Goal: Information Seeking & Learning: Check status

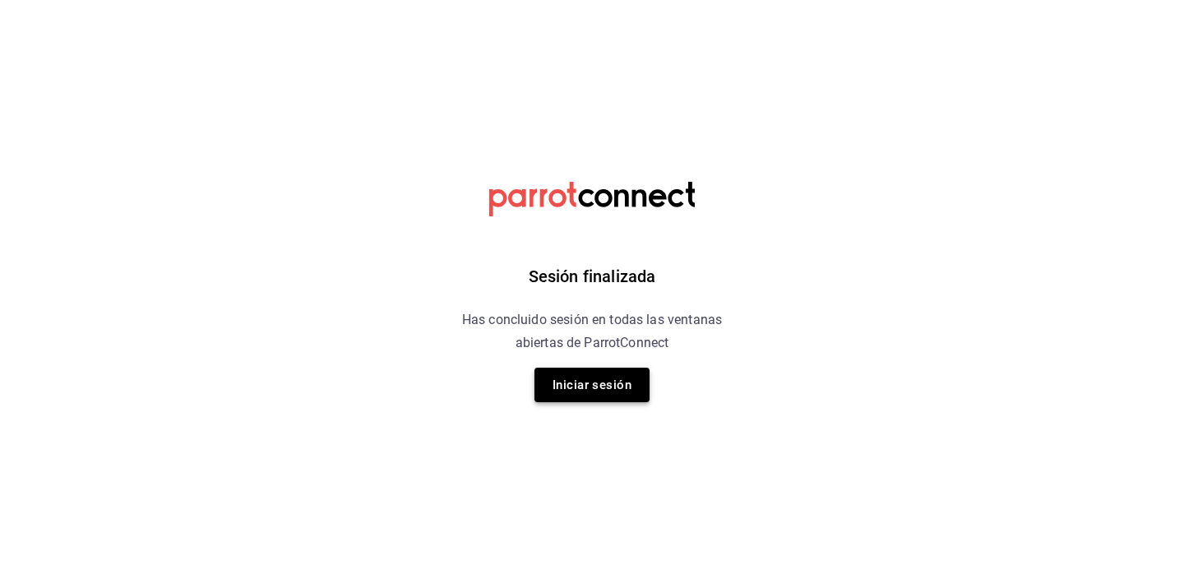
click at [581, 401] on button "Iniciar sesión" at bounding box center [592, 385] width 115 height 35
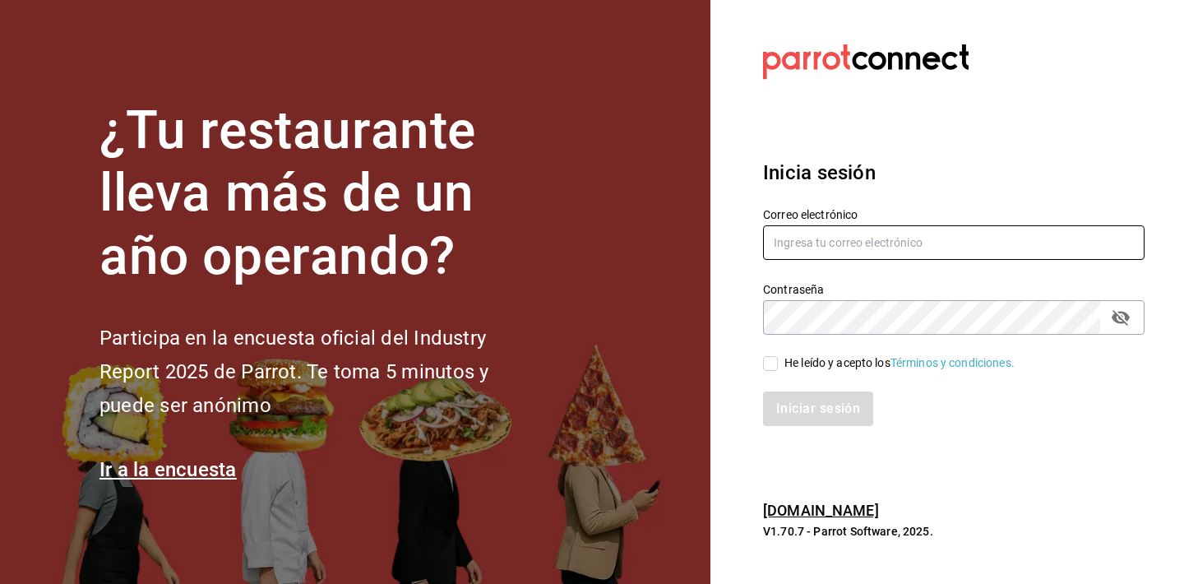
type input "[EMAIL_ADDRESS][DOMAIN_NAME]"
click at [834, 375] on div "Iniciar sesión" at bounding box center [944, 399] width 401 height 54
click at [819, 367] on div "He leído y acepto los Términos y condiciones." at bounding box center [900, 362] width 230 height 17
click at [778, 367] on input "He leído y acepto los Términos y condiciones." at bounding box center [770, 363] width 15 height 15
checkbox input "true"
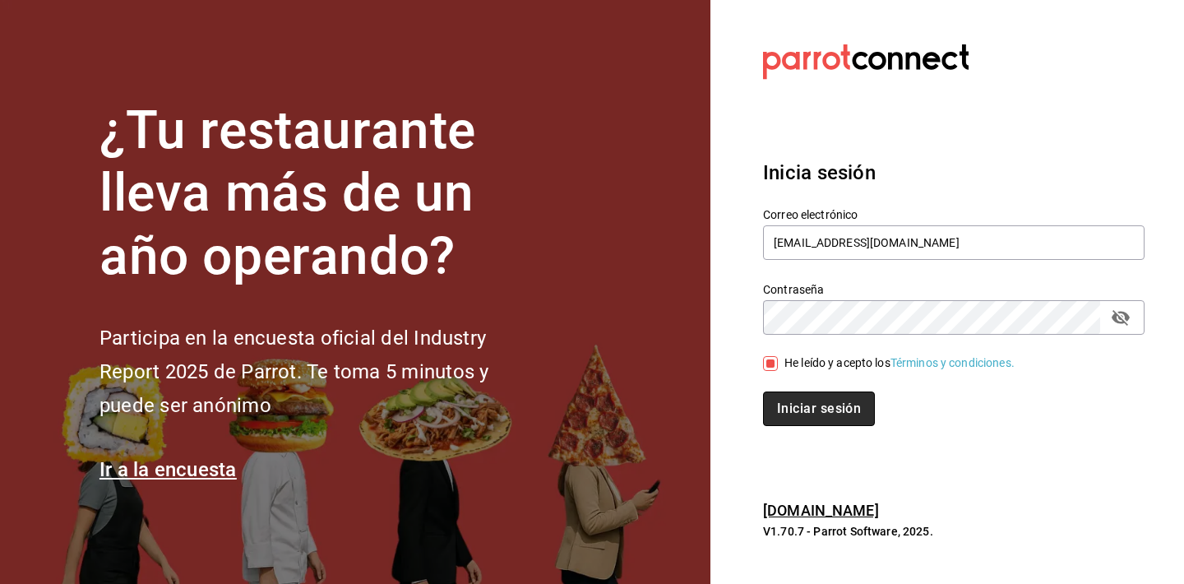
click at [811, 405] on button "Iniciar sesión" at bounding box center [819, 408] width 112 height 35
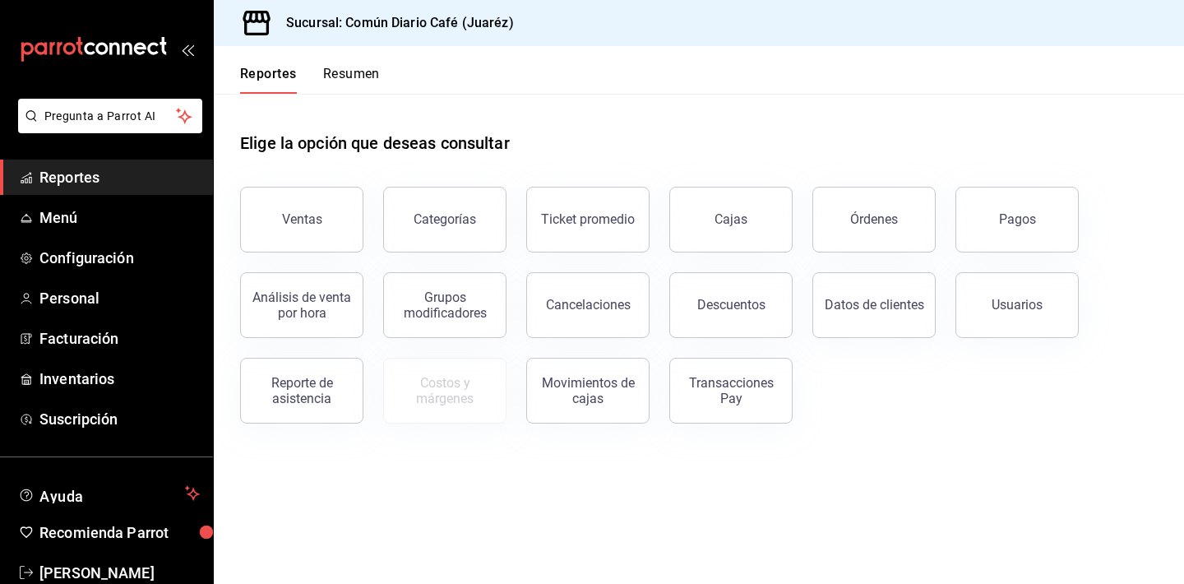
click at [353, 72] on button "Resumen" at bounding box center [351, 80] width 57 height 28
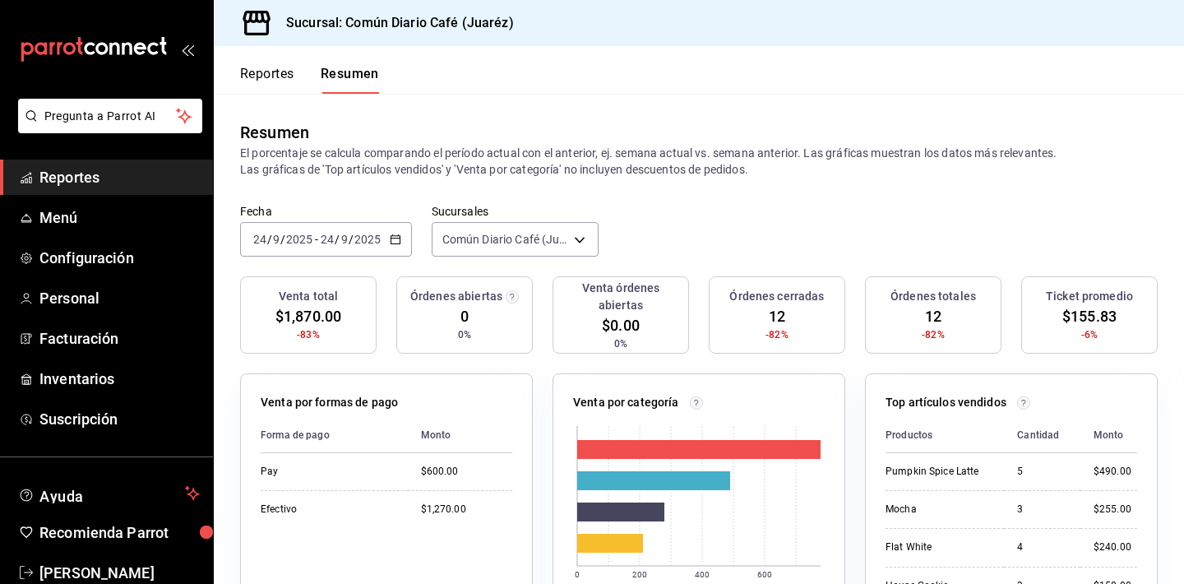
click at [114, 183] on span "Reportes" at bounding box center [119, 177] width 160 height 22
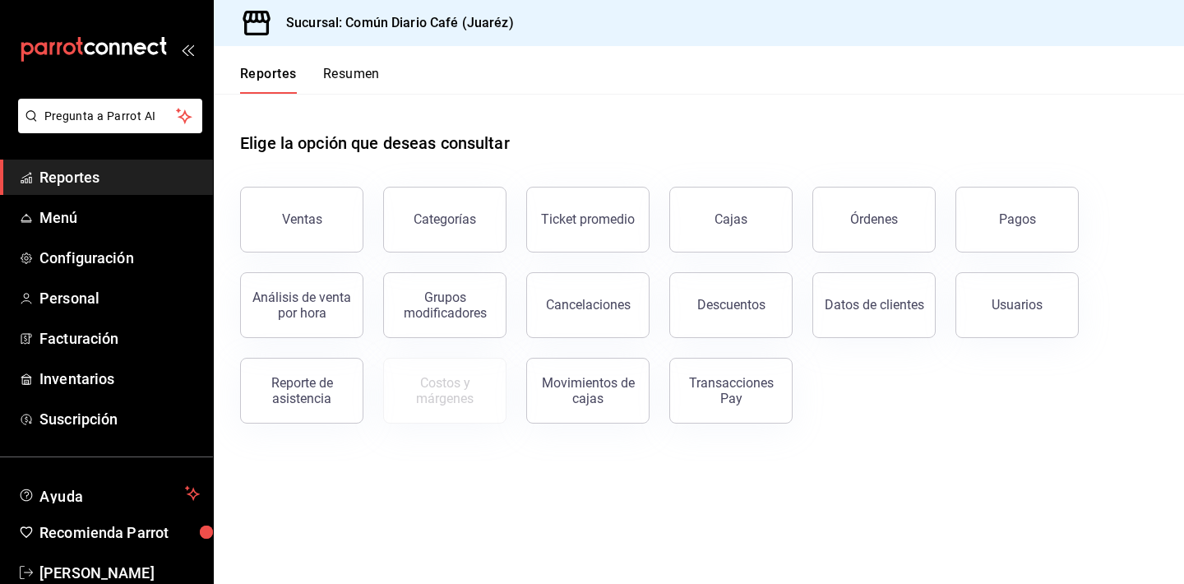
click at [351, 77] on button "Resumen" at bounding box center [351, 80] width 57 height 28
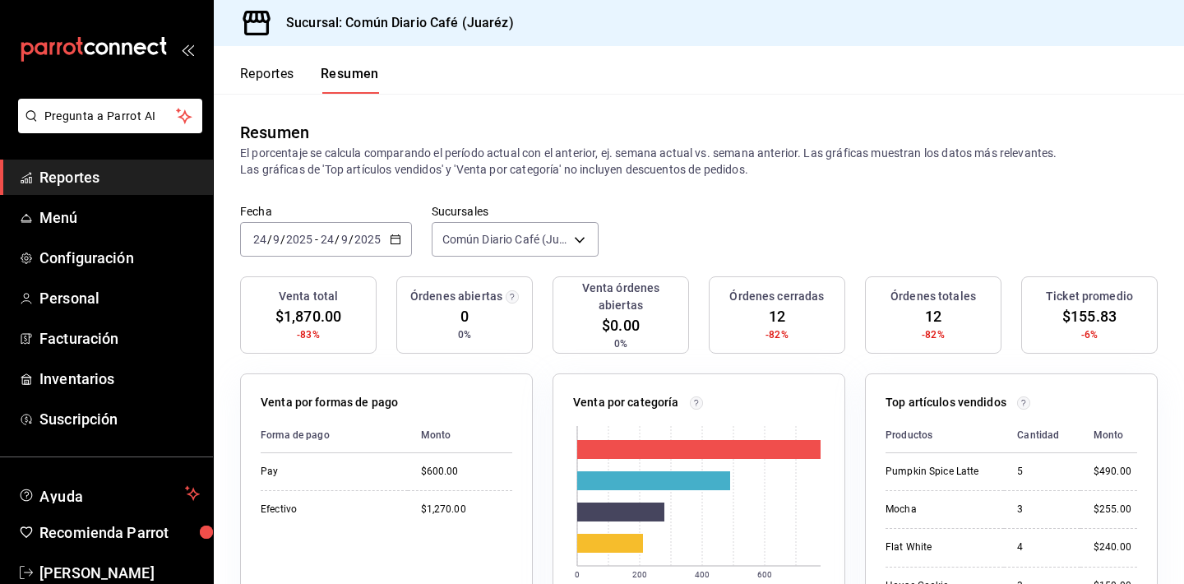
click at [270, 76] on button "Reportes" at bounding box center [267, 80] width 54 height 28
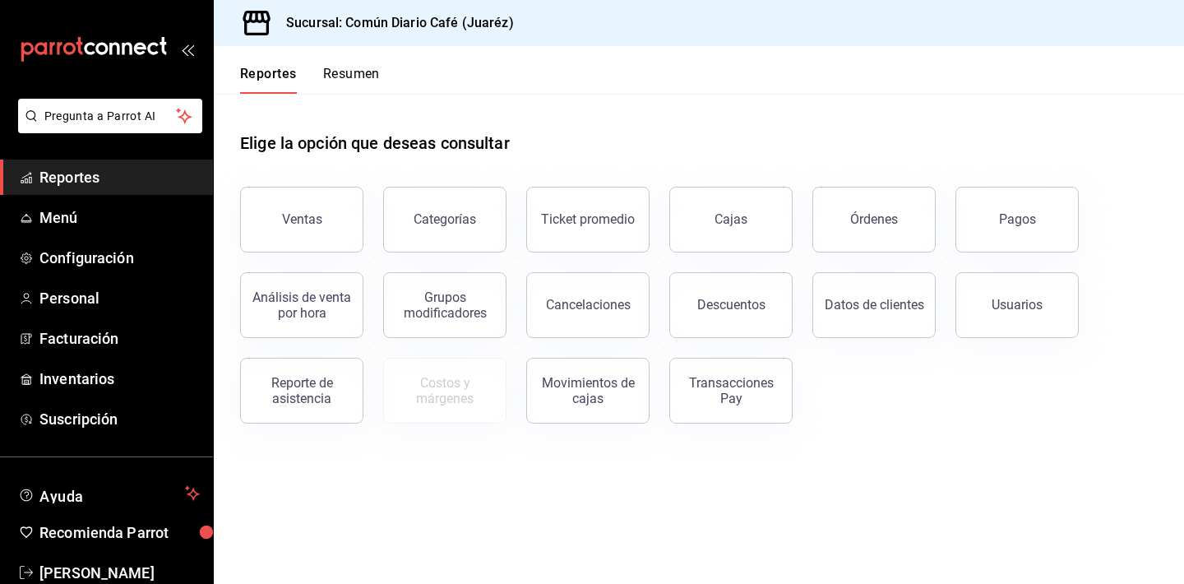
click at [359, 76] on button "Resumen" at bounding box center [351, 80] width 57 height 28
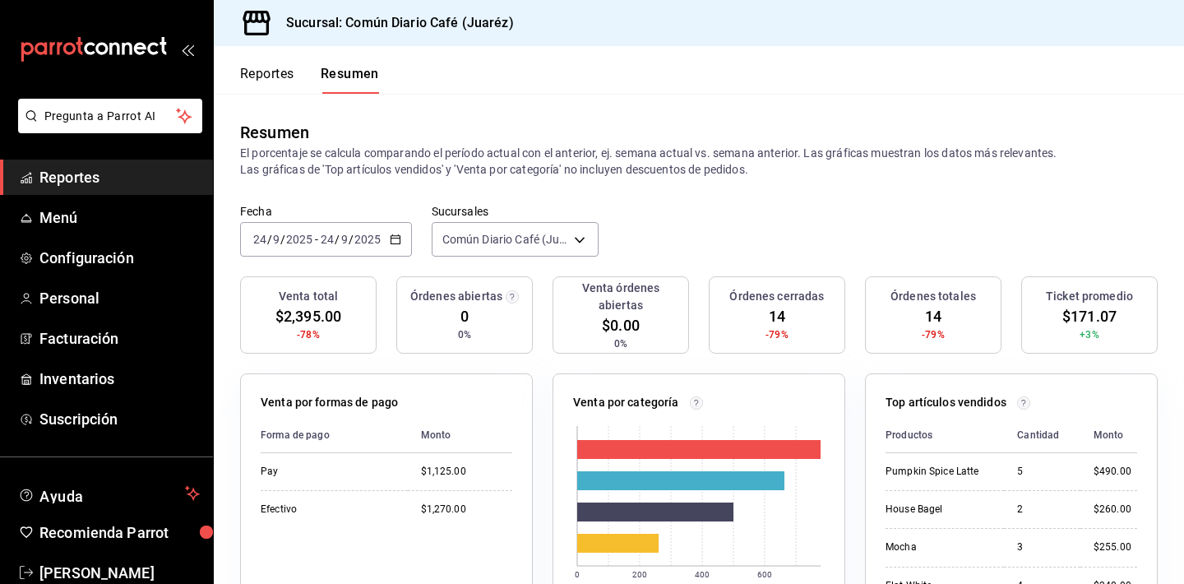
click at [112, 185] on span "Reportes" at bounding box center [119, 177] width 160 height 22
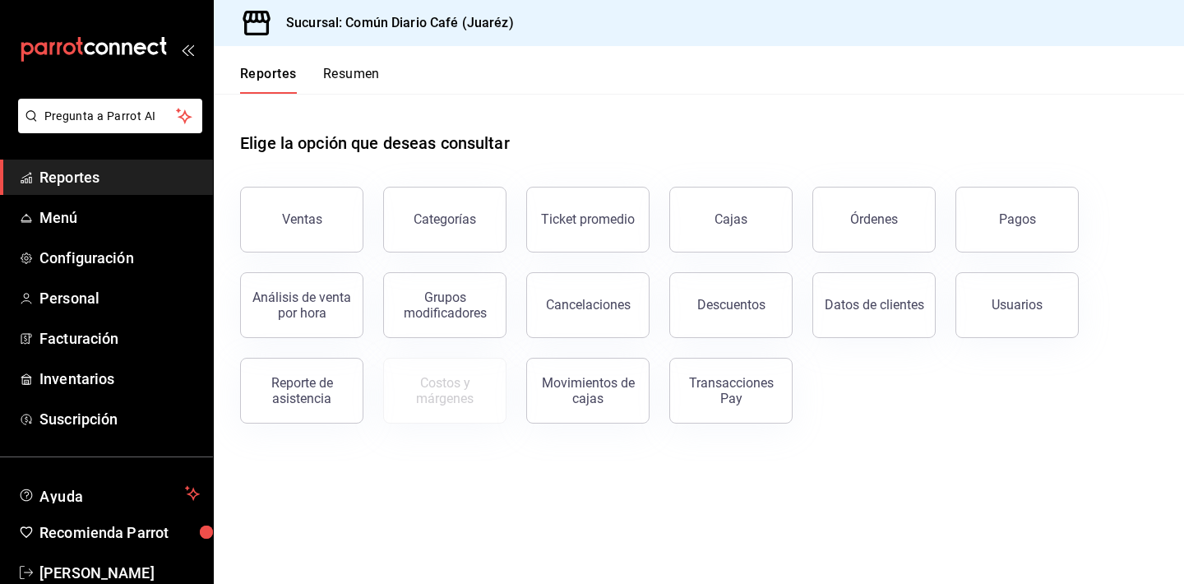
click at [368, 72] on button "Resumen" at bounding box center [351, 80] width 57 height 28
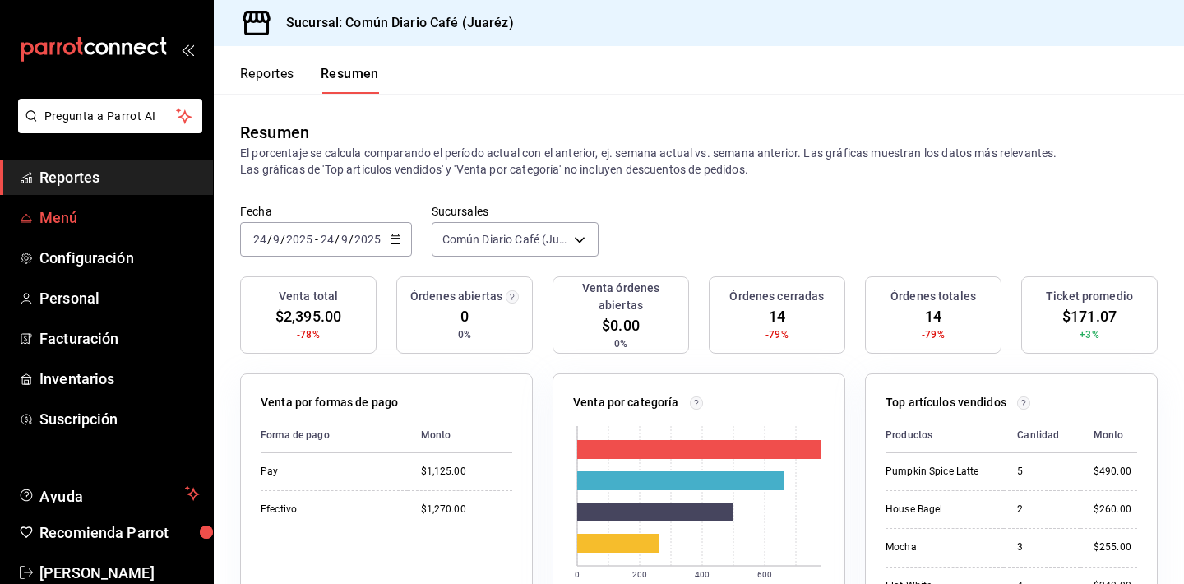
click at [115, 218] on span "Menú" at bounding box center [119, 217] width 160 height 22
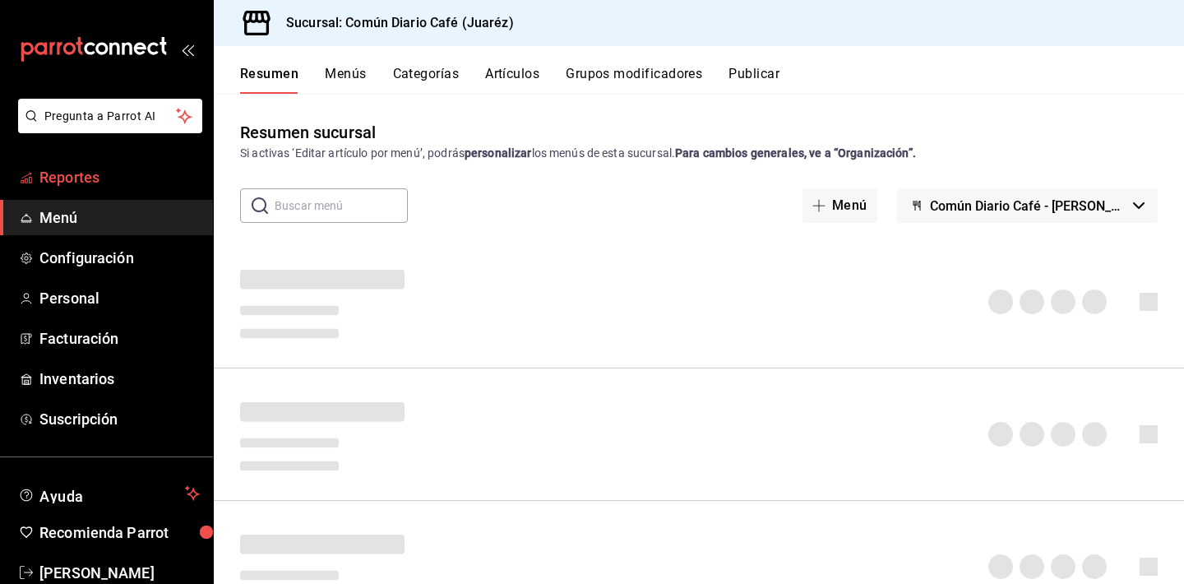
click at [132, 179] on span "Reportes" at bounding box center [119, 177] width 160 height 22
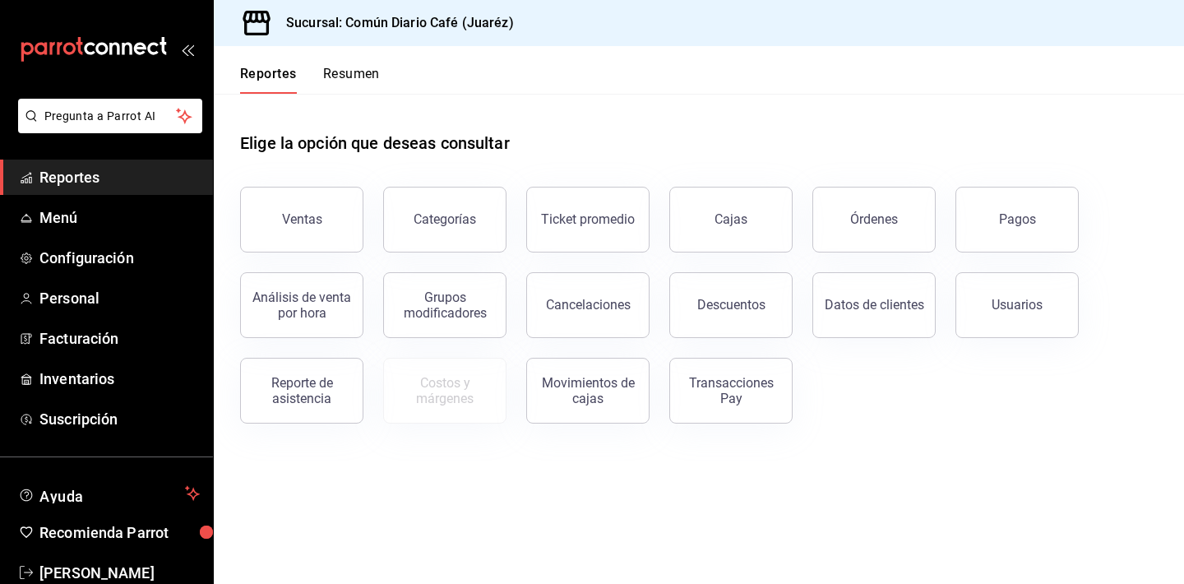
click at [339, 77] on button "Resumen" at bounding box center [351, 80] width 57 height 28
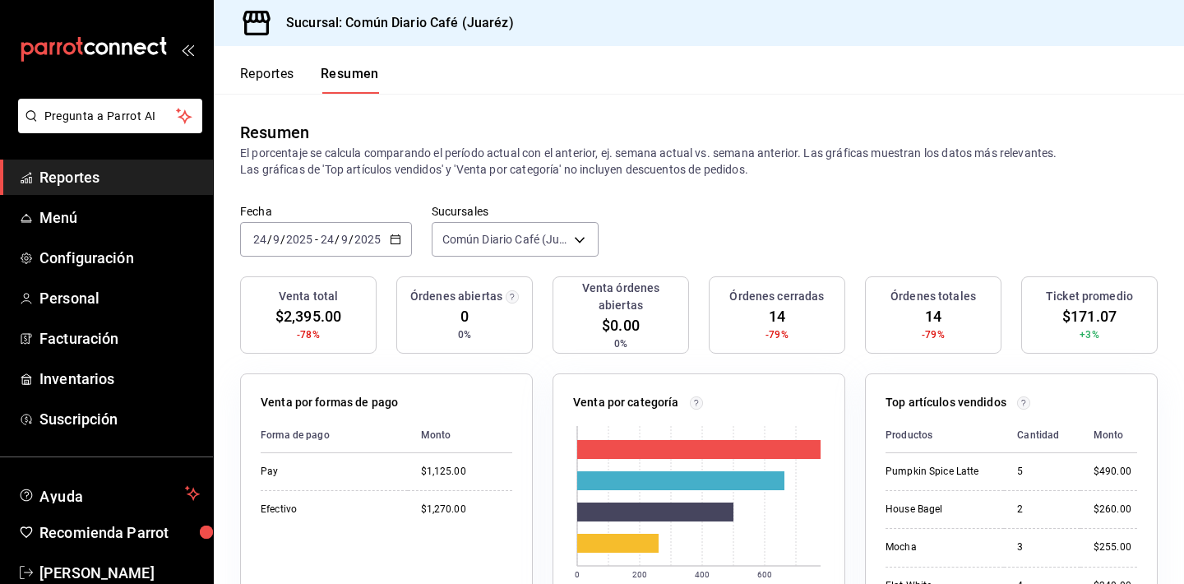
click at [266, 75] on button "Reportes" at bounding box center [267, 80] width 54 height 28
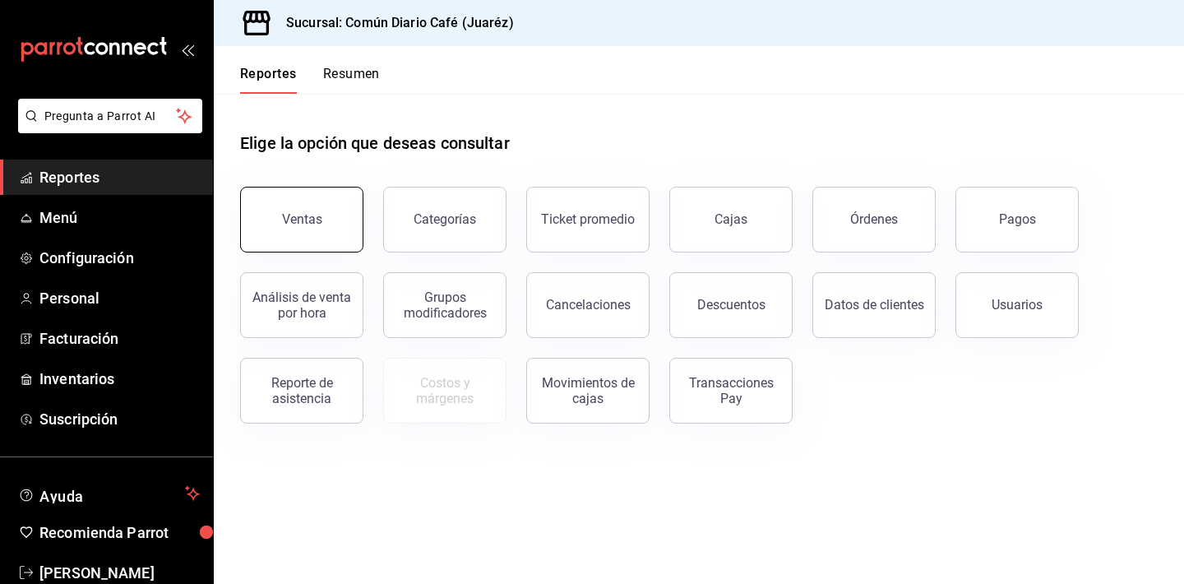
click at [297, 200] on button "Ventas" at bounding box center [301, 220] width 123 height 66
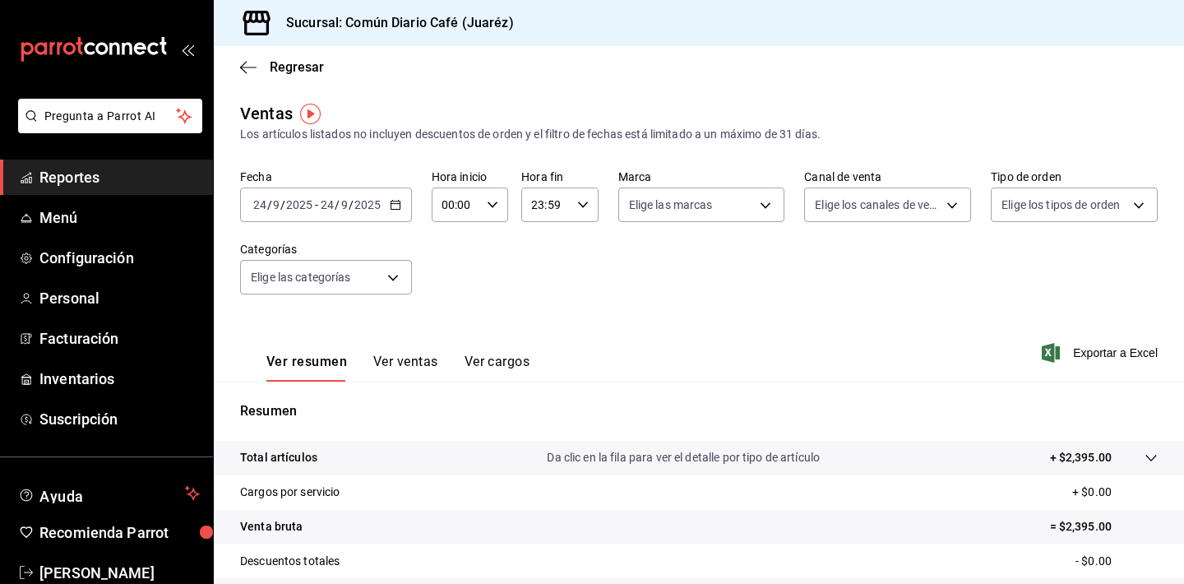
click at [390, 201] on icon "button" at bounding box center [396, 205] width 12 height 12
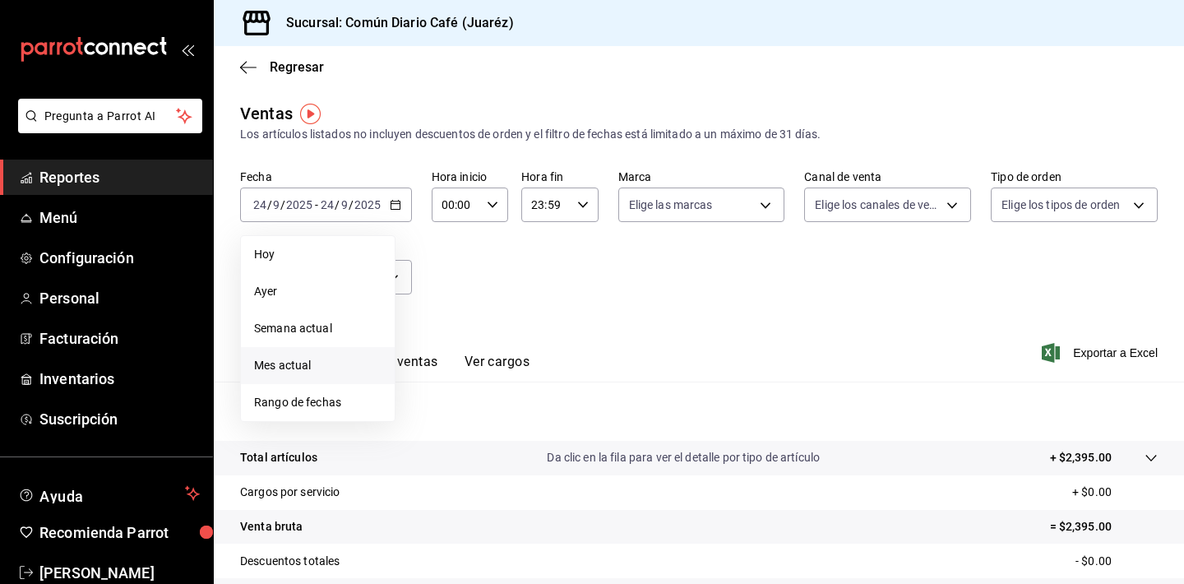
click at [313, 373] on span "Mes actual" at bounding box center [317, 365] width 127 height 17
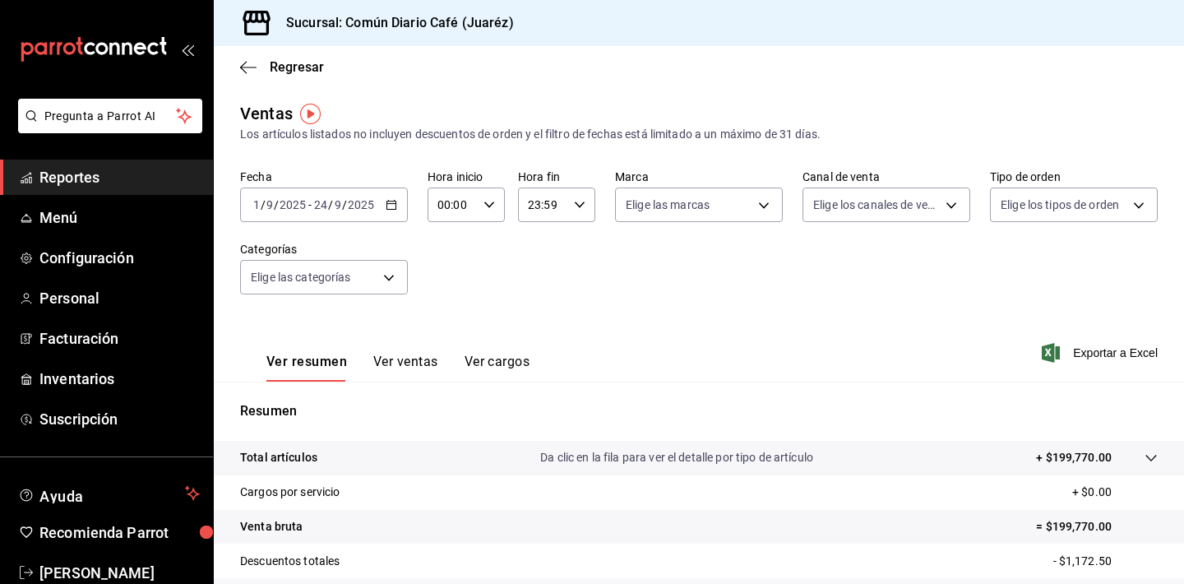
click at [391, 206] on icon "button" at bounding box center [392, 205] width 12 height 12
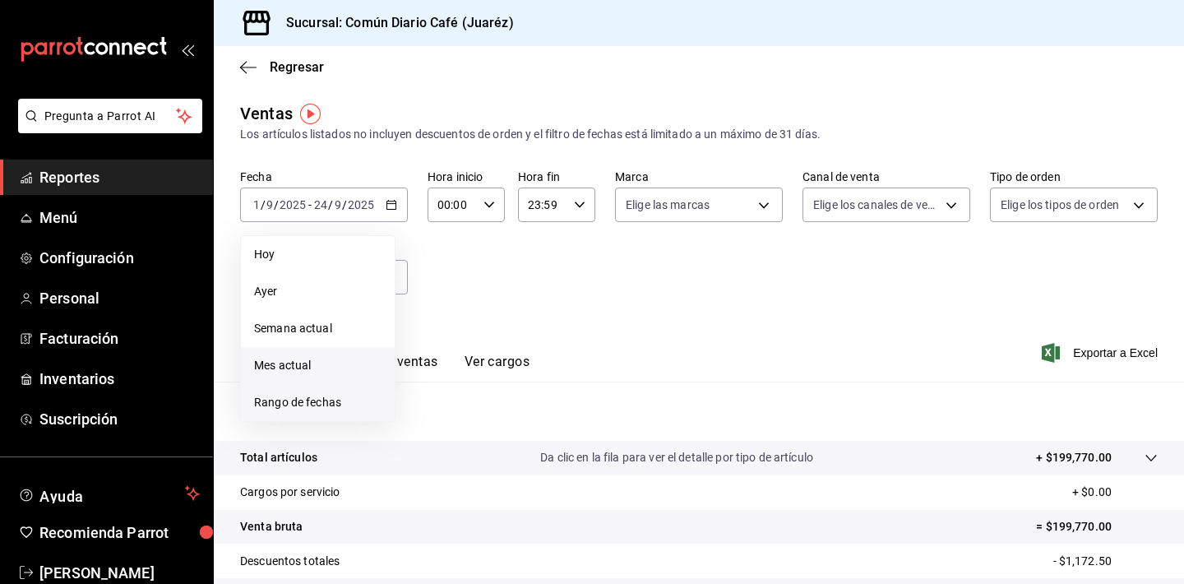
click at [317, 397] on span "Rango de fechas" at bounding box center [317, 402] width 127 height 17
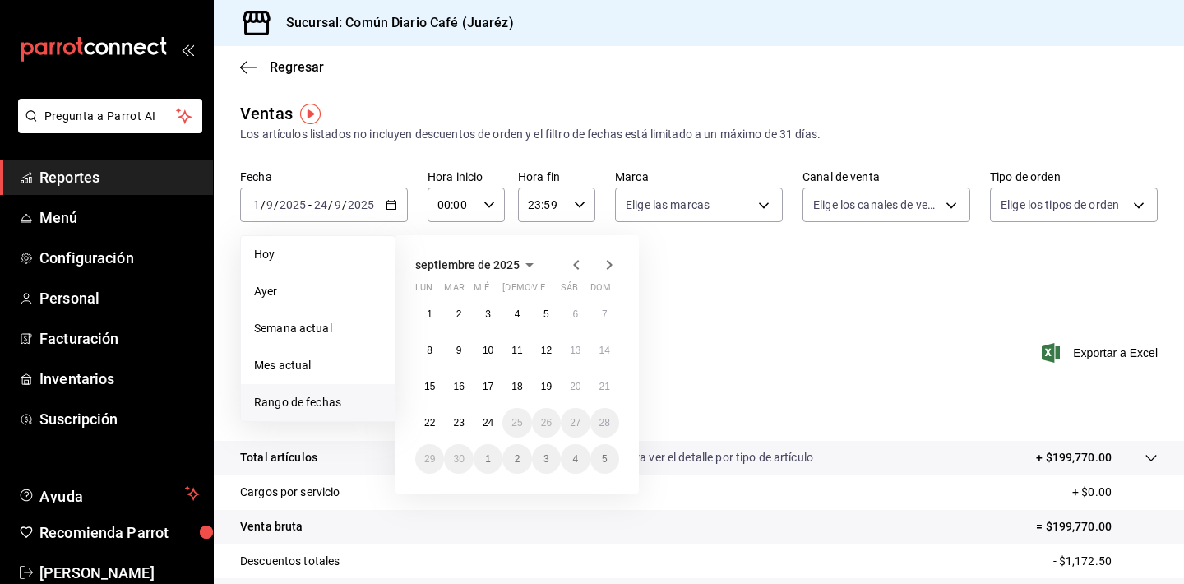
click at [582, 267] on icon "button" at bounding box center [577, 265] width 20 height 20
click at [546, 308] on abbr "1" at bounding box center [547, 314] width 6 height 12
click at [613, 462] on button "31" at bounding box center [605, 459] width 29 height 30
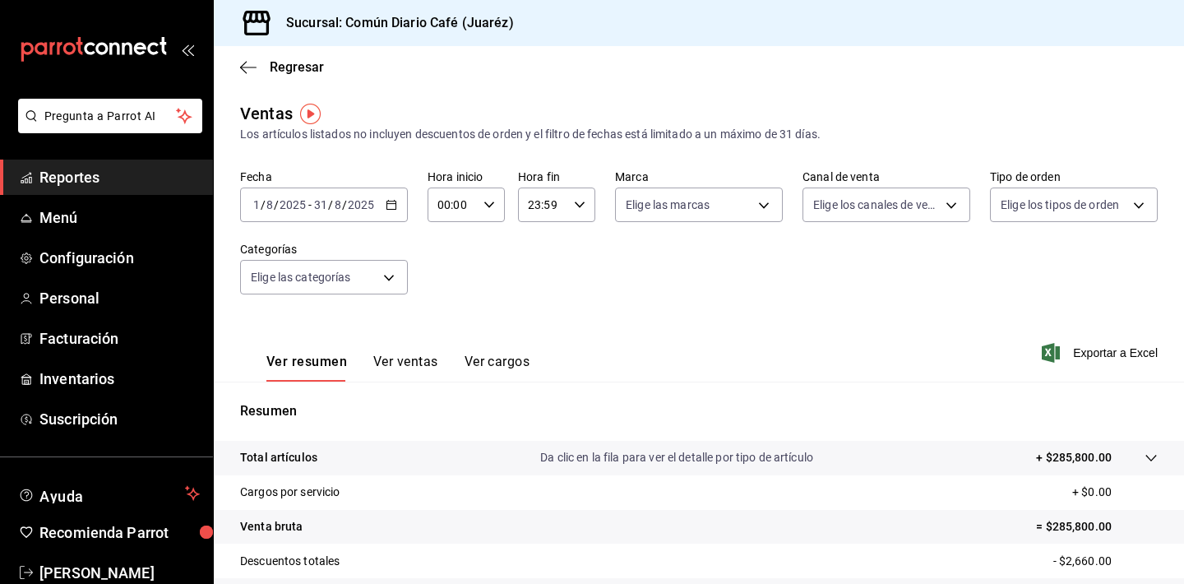
click at [63, 170] on span "Reportes" at bounding box center [119, 177] width 160 height 22
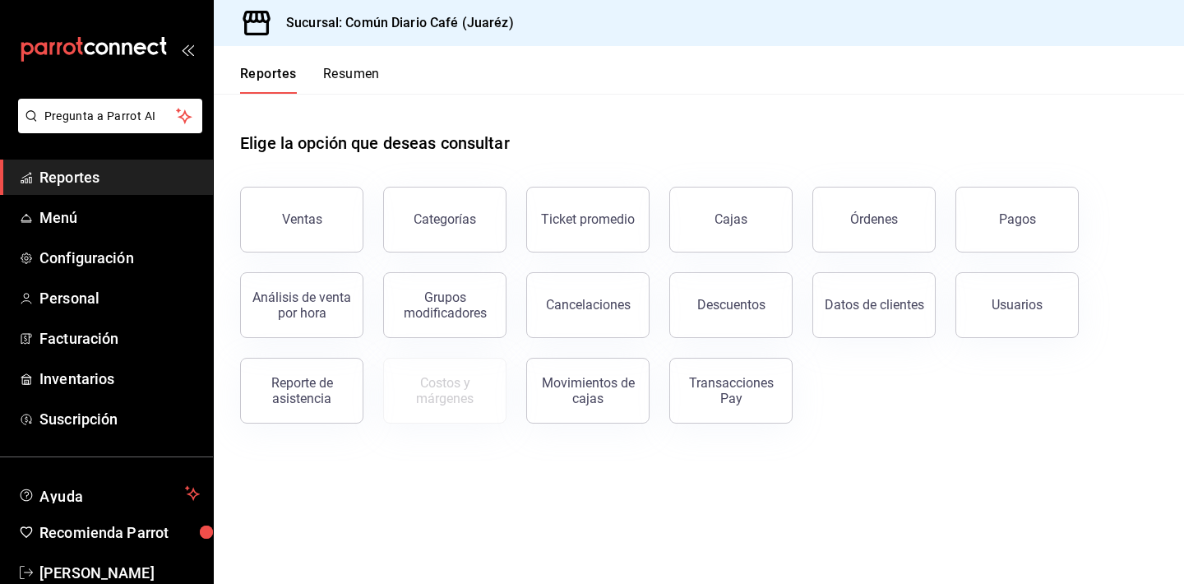
click at [319, 79] on div "Reportes Resumen" at bounding box center [310, 80] width 140 height 28
click at [336, 75] on button "Resumen" at bounding box center [351, 80] width 57 height 28
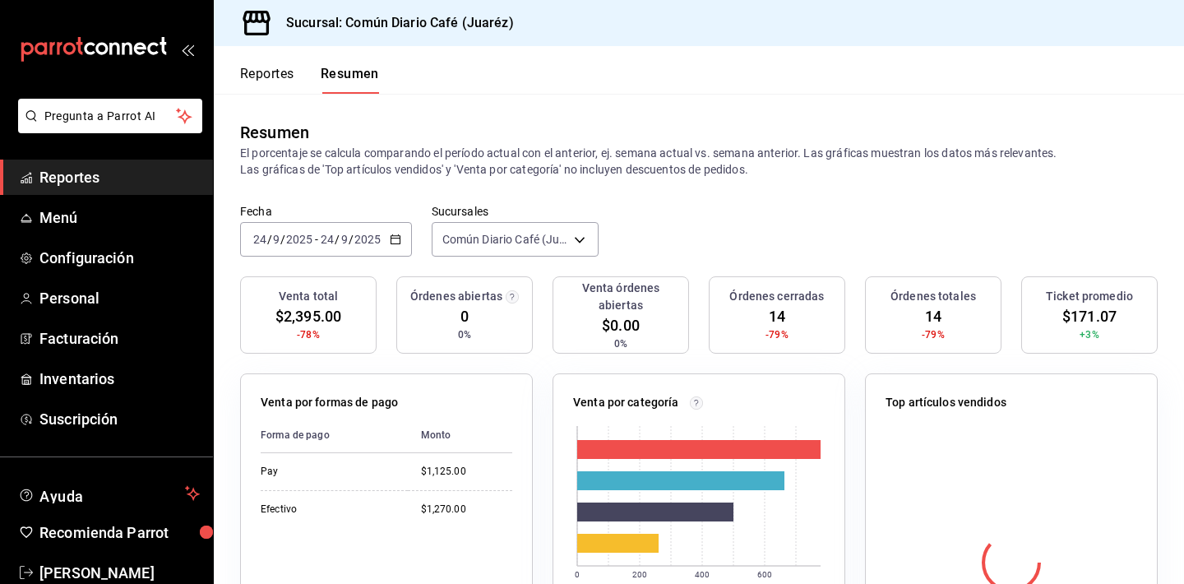
click at [270, 77] on button "Reportes" at bounding box center [267, 80] width 54 height 28
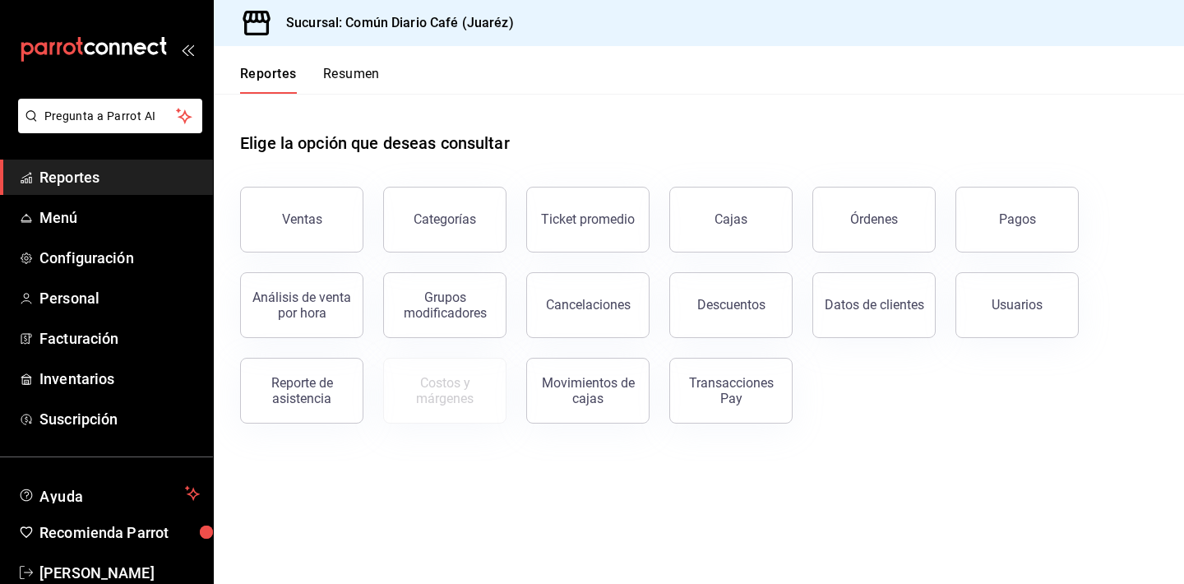
click at [342, 77] on button "Resumen" at bounding box center [351, 80] width 57 height 28
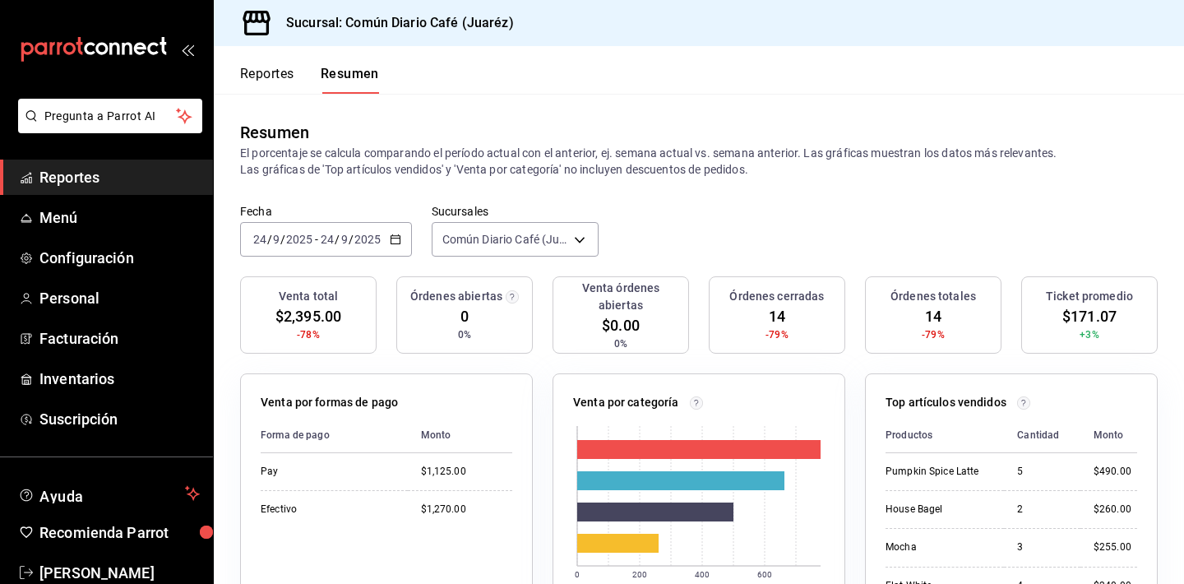
click at [360, 236] on input "2025" at bounding box center [368, 239] width 28 height 13
click at [400, 237] on icon "button" at bounding box center [396, 240] width 12 height 12
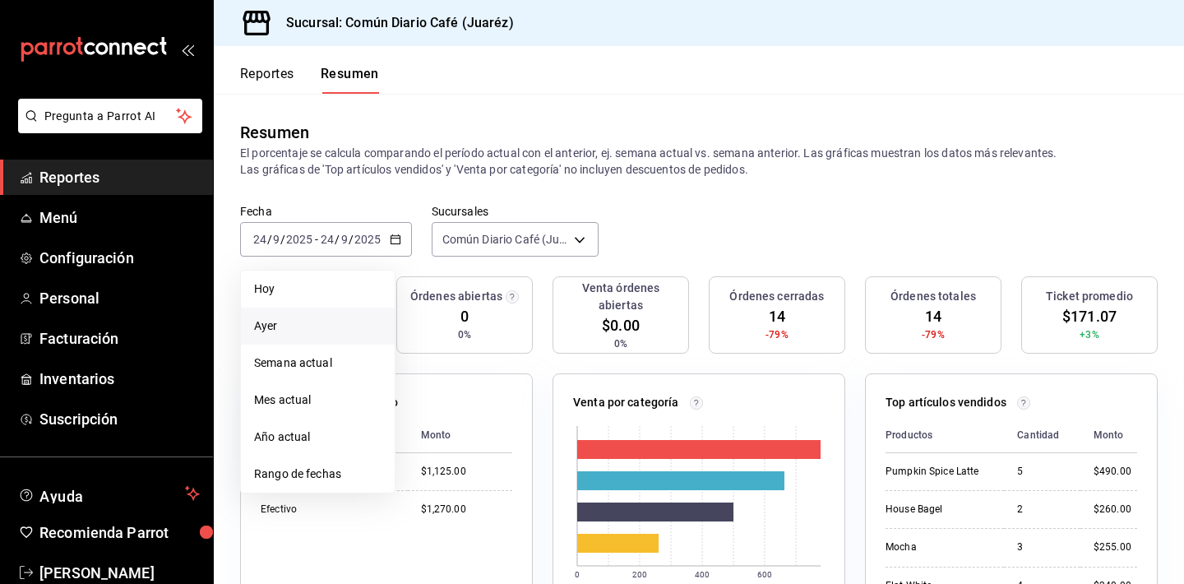
click at [311, 319] on span "Ayer" at bounding box center [317, 325] width 127 height 17
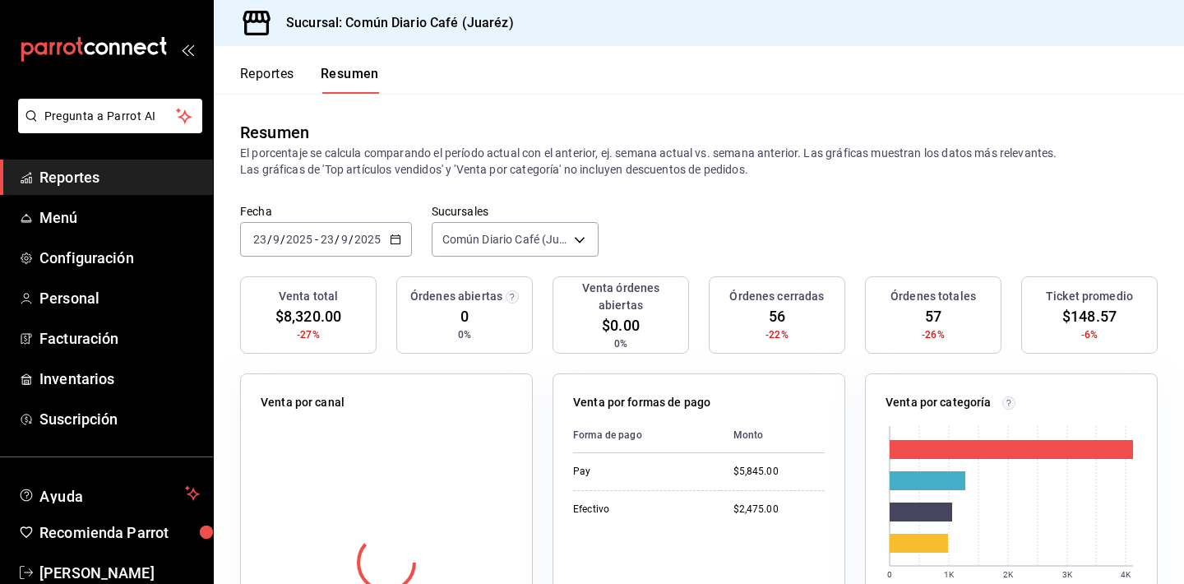
click at [397, 244] on \(Stroke\) "button" at bounding box center [396, 239] width 10 height 9
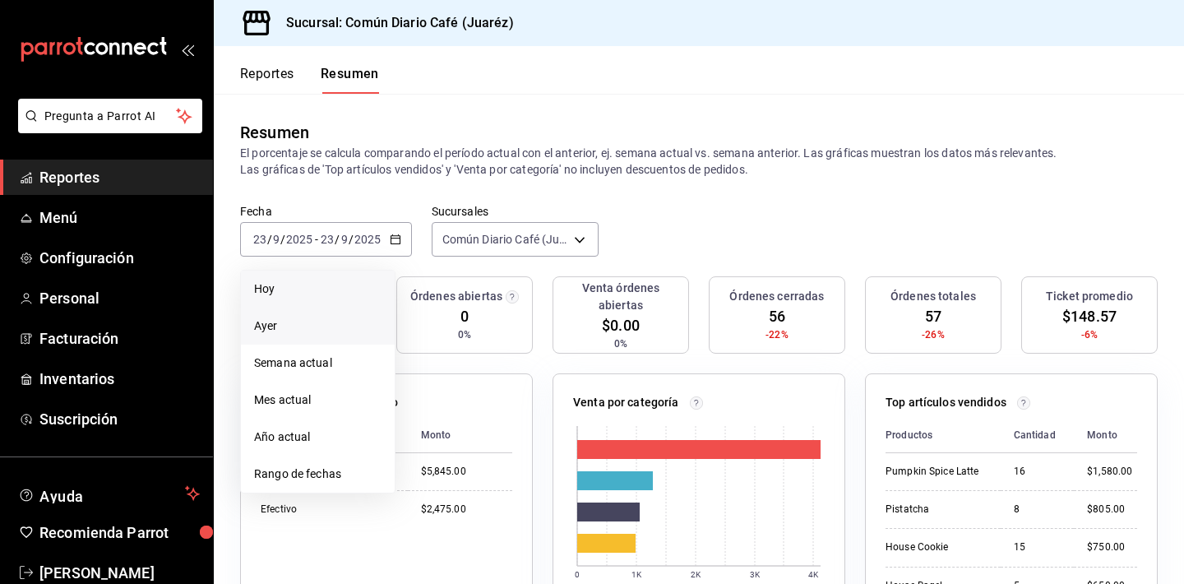
click at [336, 285] on span "Hoy" at bounding box center [317, 288] width 127 height 17
